Goal: Task Accomplishment & Management: Complete application form

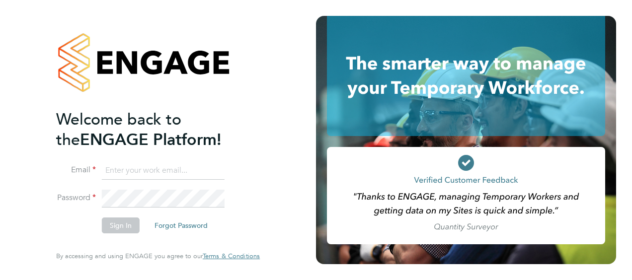
click at [132, 172] on input at bounding box center [163, 171] width 123 height 18
type input "billy.smith@hays.com"
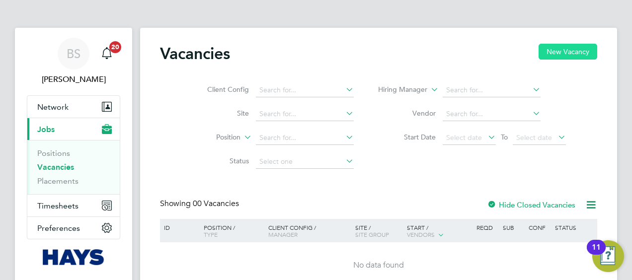
click at [560, 53] on button "New Vacancy" at bounding box center [567, 52] width 59 height 16
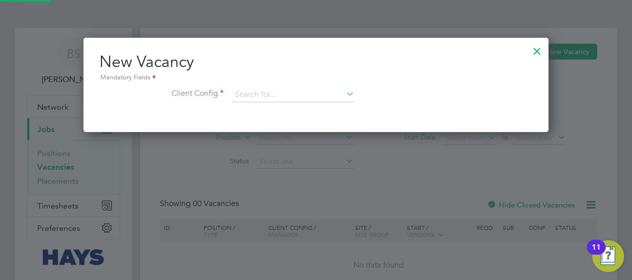
scroll to position [94, 465]
click at [542, 44] on div at bounding box center [537, 49] width 18 height 18
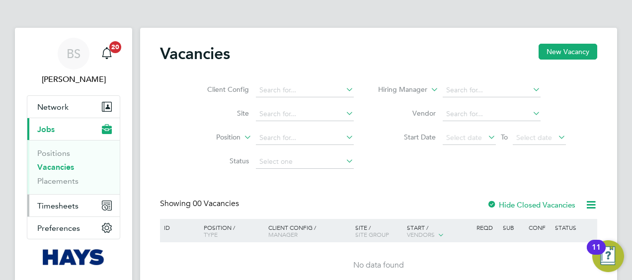
click at [60, 205] on span "Timesheets" at bounding box center [57, 205] width 41 height 9
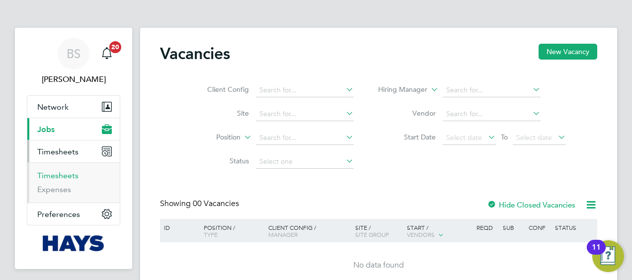
click at [58, 172] on link "Timesheets" at bounding box center [57, 175] width 41 height 9
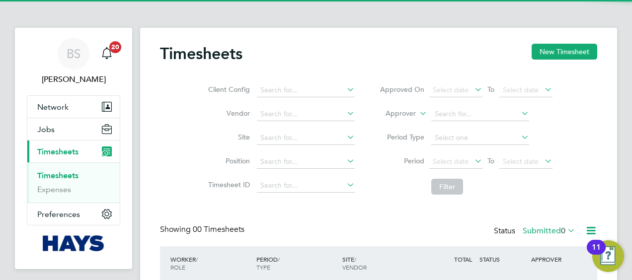
click at [557, 62] on div "Timesheets New Timesheet" at bounding box center [378, 59] width 437 height 30
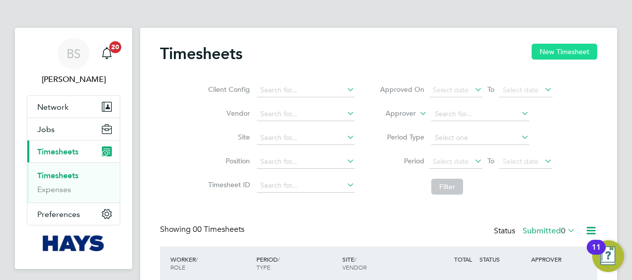
click at [551, 57] on button "New Timesheet" at bounding box center [564, 52] width 66 height 16
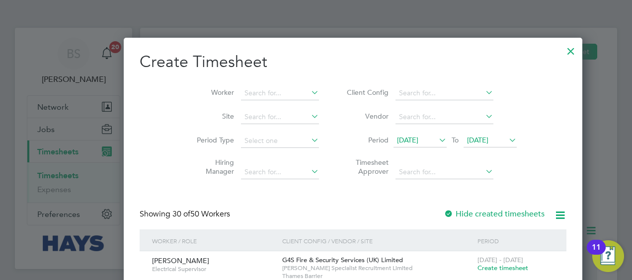
scroll to position [2002, 384]
click at [241, 90] on input at bounding box center [280, 93] width 78 height 14
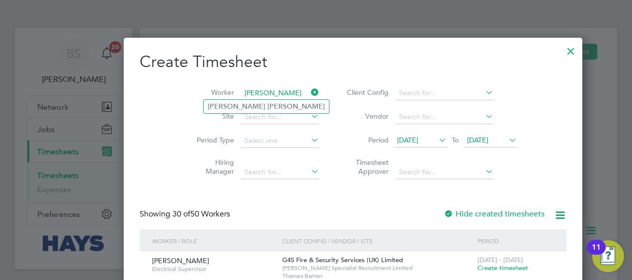
click at [276, 106] on li "[PERSON_NAME]" at bounding box center [266, 106] width 125 height 13
type input "[PERSON_NAME]"
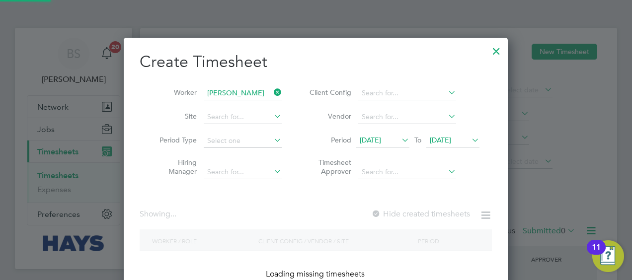
scroll to position [280, 384]
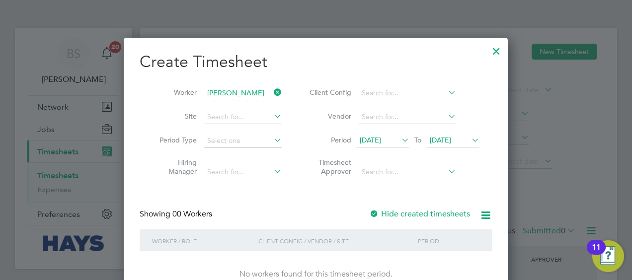
click at [427, 215] on label "Hide created timesheets" at bounding box center [419, 214] width 101 height 10
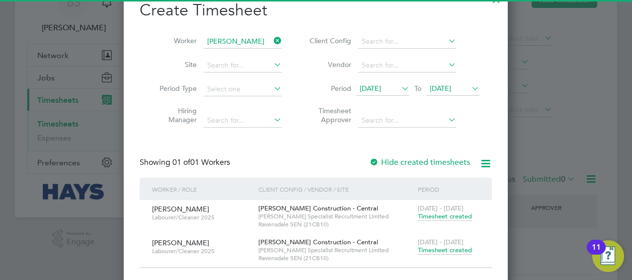
scroll to position [81, 0]
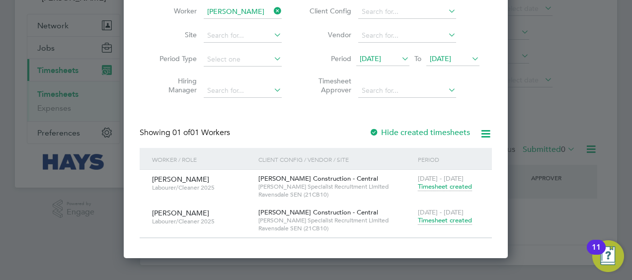
click at [441, 219] on span "Timesheet created" at bounding box center [445, 220] width 54 height 9
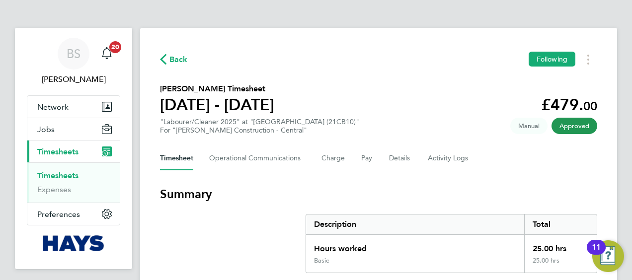
scroll to position [81, 0]
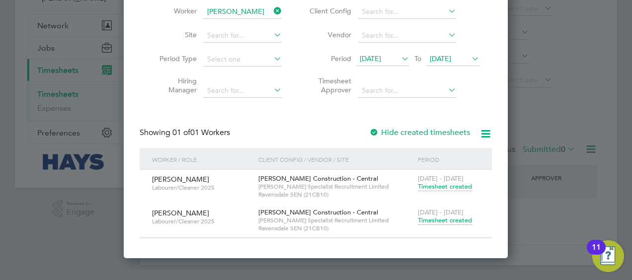
click at [417, 130] on label "Hide created timesheets" at bounding box center [419, 133] width 101 height 10
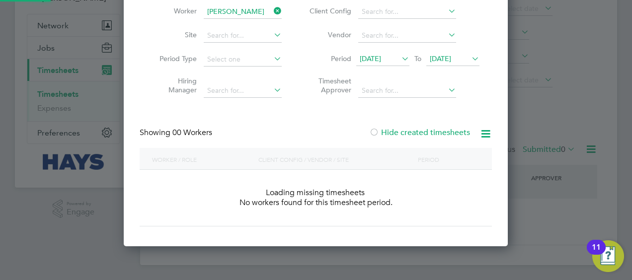
scroll to position [280, 384]
click at [417, 129] on label "Hide created timesheets" at bounding box center [419, 133] width 101 height 10
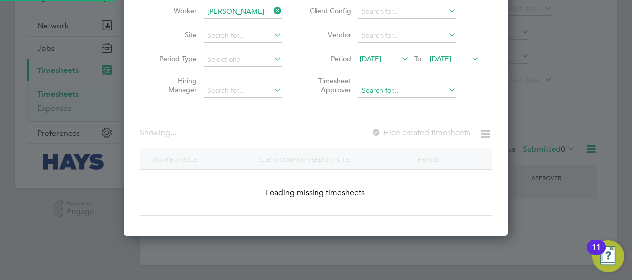
scroll to position [301, 384]
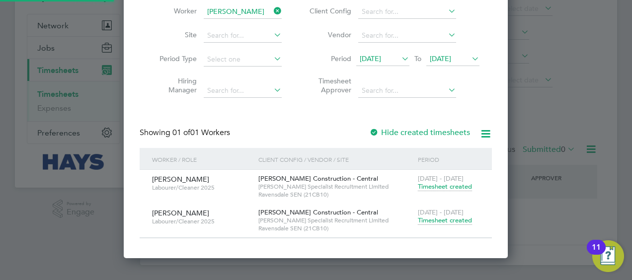
click at [441, 57] on span "[DATE]" at bounding box center [440, 58] width 21 height 9
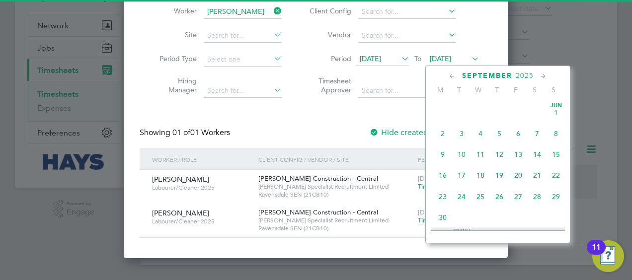
scroll to position [341, 0]
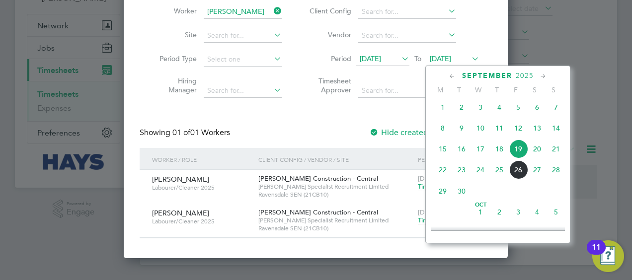
click at [534, 173] on span "27" at bounding box center [536, 169] width 19 height 19
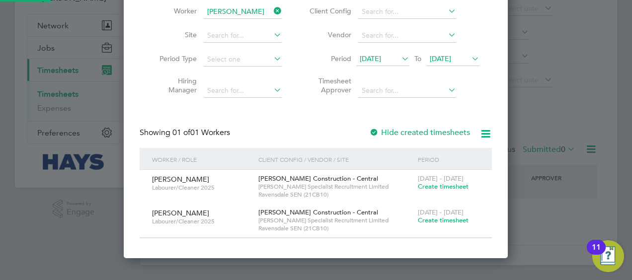
scroll to position [0, 0]
click at [433, 186] on span "Create timesheet" at bounding box center [443, 186] width 51 height 8
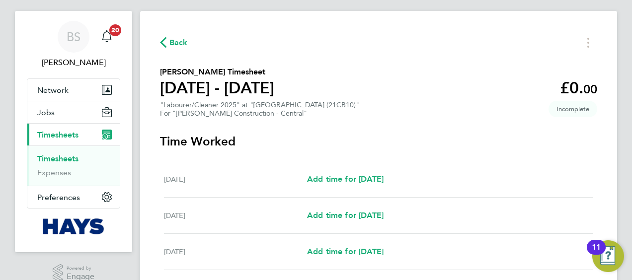
scroll to position [99, 0]
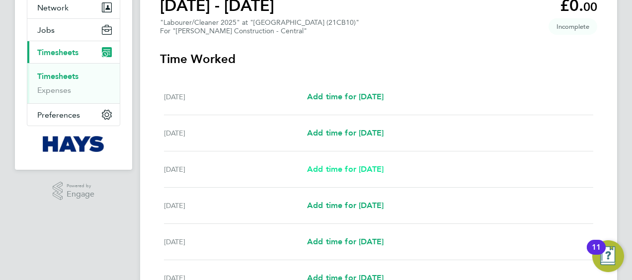
click at [351, 168] on span "Add time for [DATE]" at bounding box center [345, 168] width 76 height 9
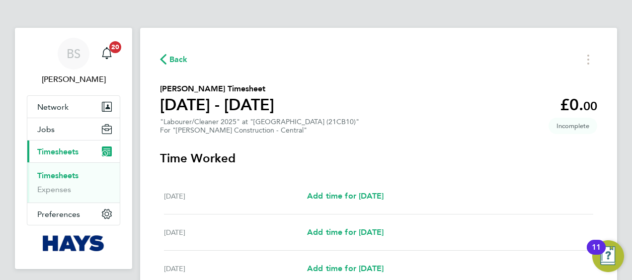
select select "30"
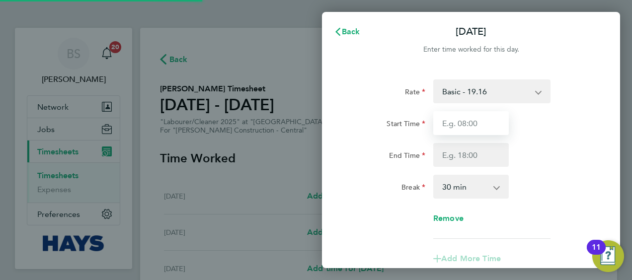
click at [465, 119] on input "Start Time" at bounding box center [470, 123] width 75 height 24
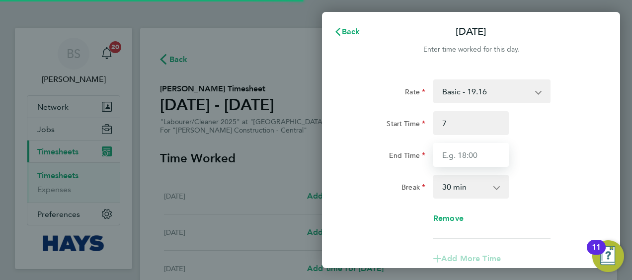
type input "07:00"
click at [464, 158] on input "End Time" at bounding box center [470, 155] width 75 height 24
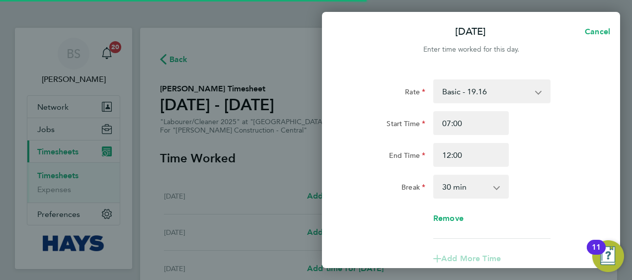
click at [511, 158] on div "12:00" at bounding box center [470, 155] width 83 height 24
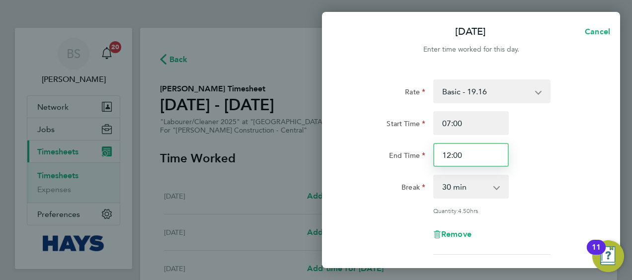
drag, startPoint x: 482, startPoint y: 152, endPoint x: 440, endPoint y: 158, distance: 42.1
click at [440, 158] on input "12:00" at bounding box center [470, 155] width 75 height 24
click at [464, 156] on input "12:00" at bounding box center [470, 155] width 75 height 24
drag, startPoint x: 464, startPoint y: 156, endPoint x: 404, endPoint y: 156, distance: 59.6
click at [407, 156] on div "End Time 12:00" at bounding box center [471, 155] width 250 height 24
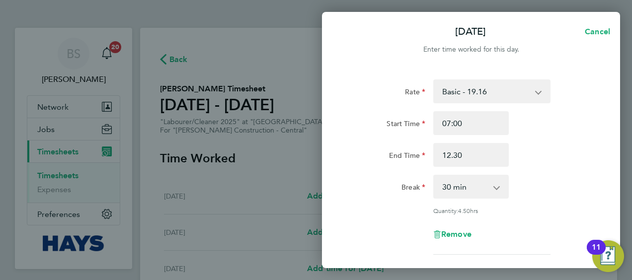
type input "12:30"
click at [540, 163] on div "End Time 12:30" at bounding box center [471, 155] width 250 height 24
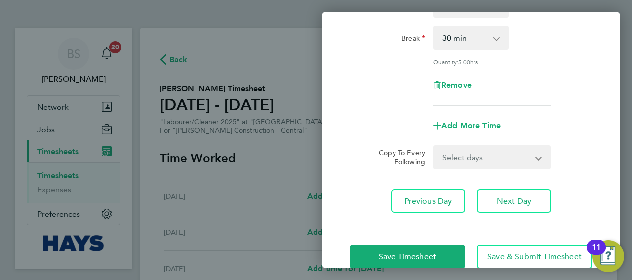
scroll to position [168, 0]
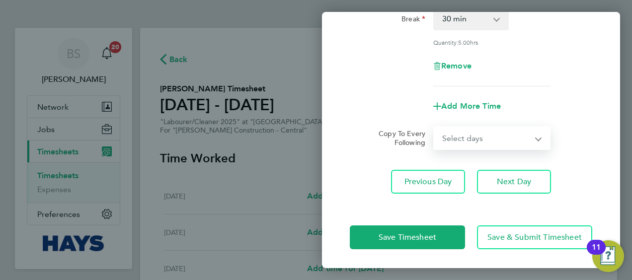
click at [489, 144] on select "Select days Day [DATE] [DATE] [DATE] [DATE]" at bounding box center [486, 138] width 104 height 22
select select "DAY"
click at [434, 127] on select "Select days Day [DATE] [DATE] [DATE] [DATE]" at bounding box center [486, 138] width 104 height 22
select select "[DATE]"
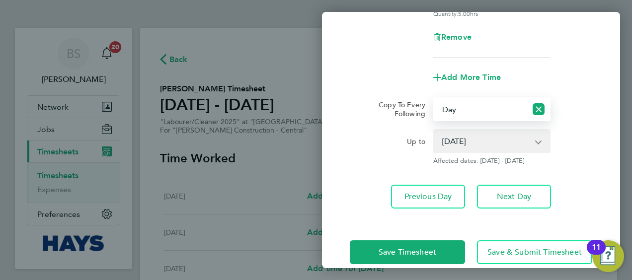
scroll to position [212, 0]
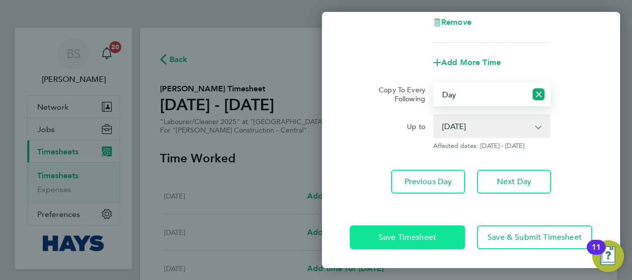
click at [447, 235] on button "Save Timesheet" at bounding box center [407, 237] width 115 height 24
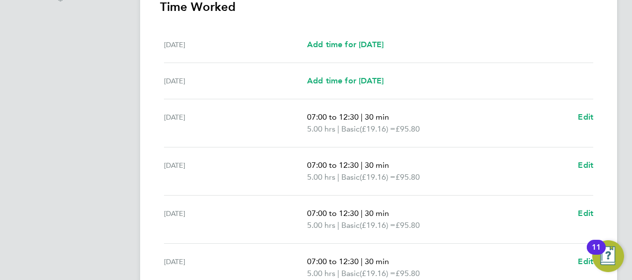
scroll to position [443, 0]
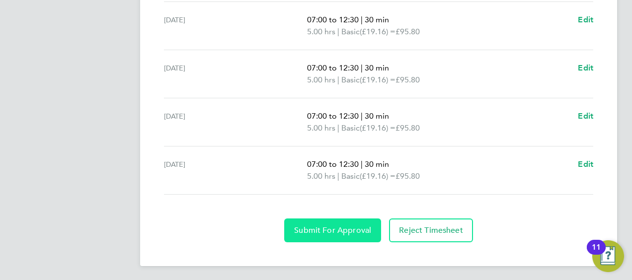
click at [314, 226] on span "Submit For Approval" at bounding box center [332, 230] width 77 height 10
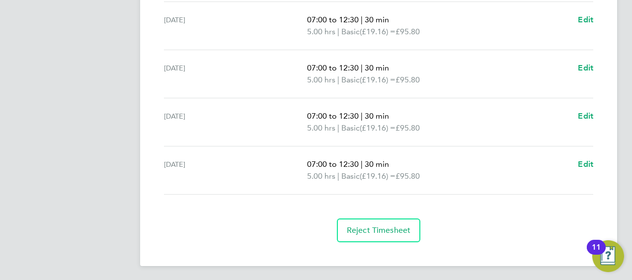
drag, startPoint x: 529, startPoint y: 124, endPoint x: 606, endPoint y: 75, distance: 90.9
drag, startPoint x: 482, startPoint y: 210, endPoint x: 431, endPoint y: 250, distance: 64.7
click at [482, 210] on section "Time Worked [DATE] Add time for [DATE] Add time for [DATE] [DATE] Add time for …" at bounding box center [378, 48] width 437 height 389
